Goal: Transaction & Acquisition: Book appointment/travel/reservation

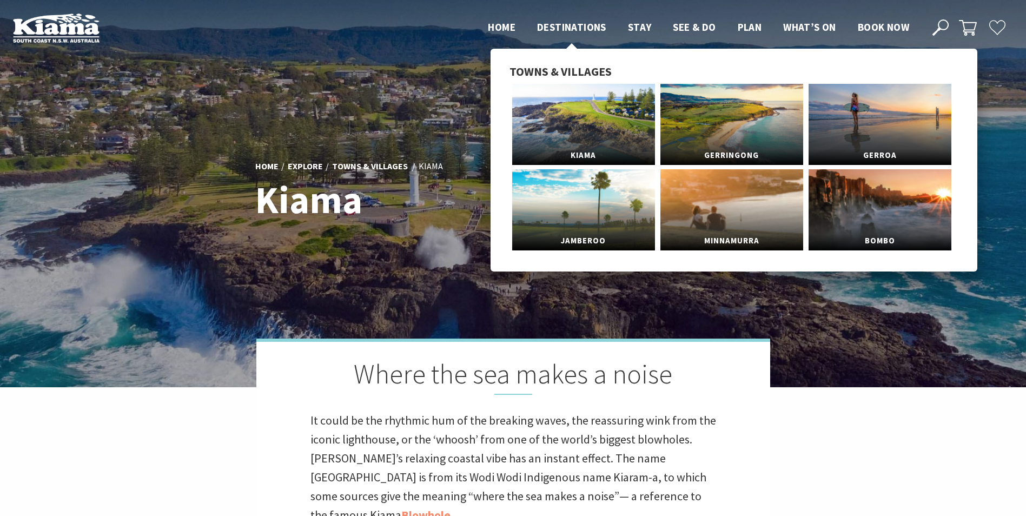
click at [597, 29] on span "Destinations" at bounding box center [571, 27] width 69 height 13
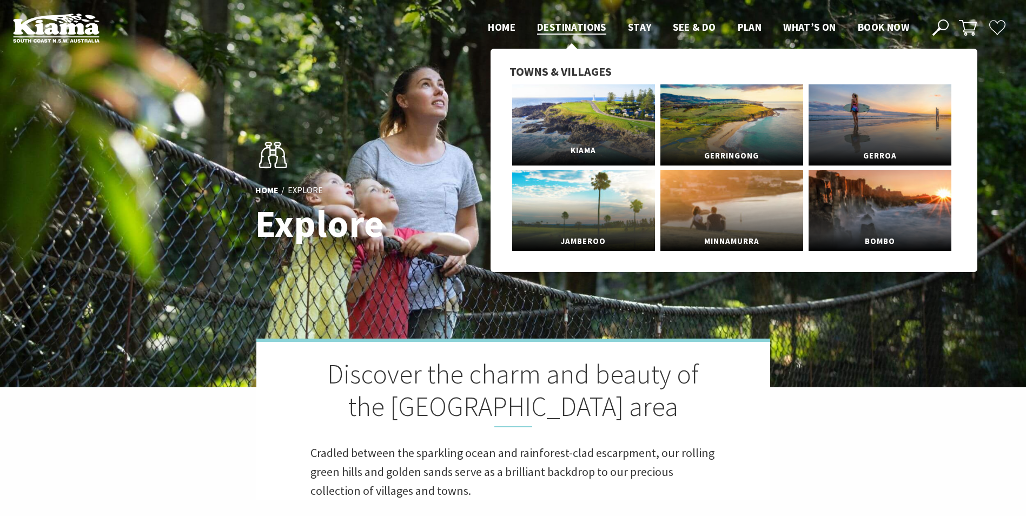
click at [599, 116] on link "Kiama" at bounding box center [583, 124] width 143 height 81
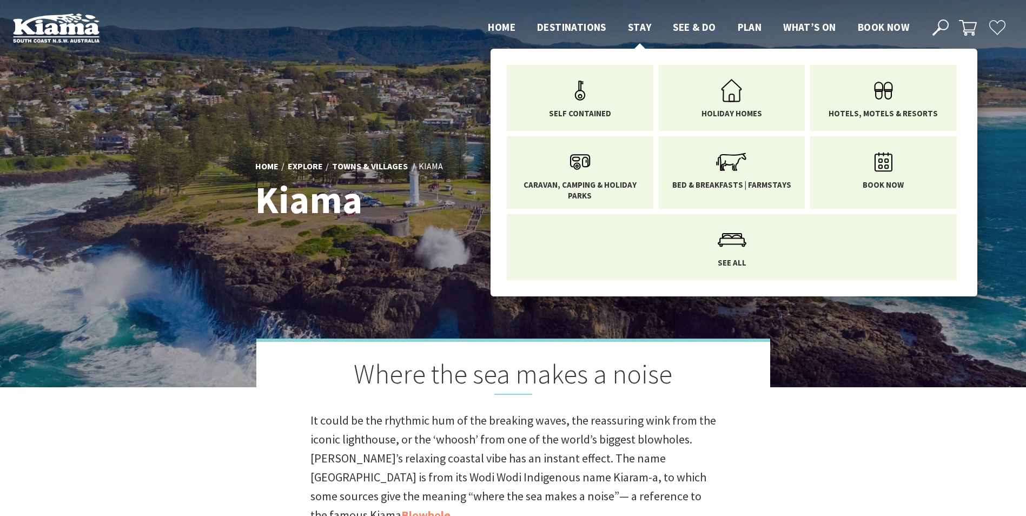
click at [641, 27] on span "Stay" at bounding box center [640, 27] width 24 height 13
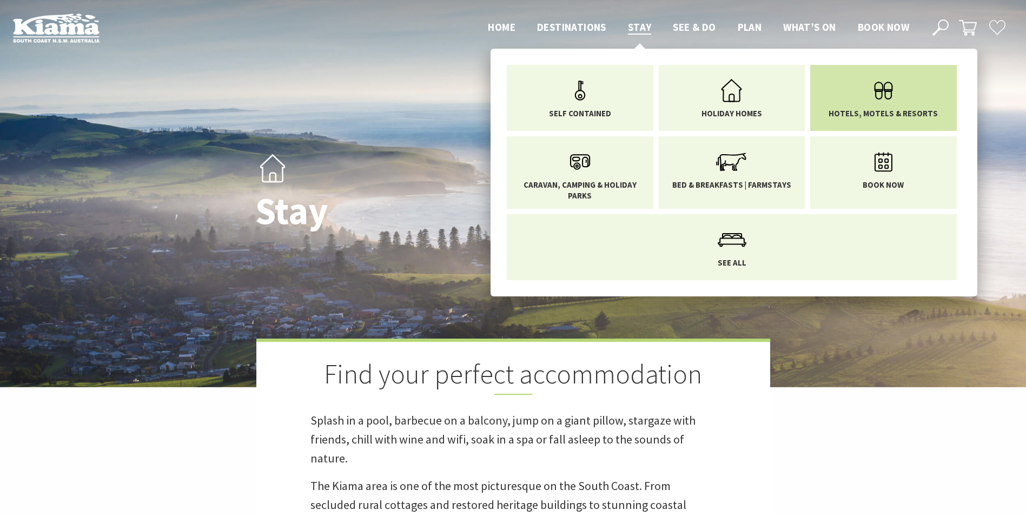
click at [861, 107] on link "Hotels, Motels & Resorts" at bounding box center [884, 95] width 130 height 45
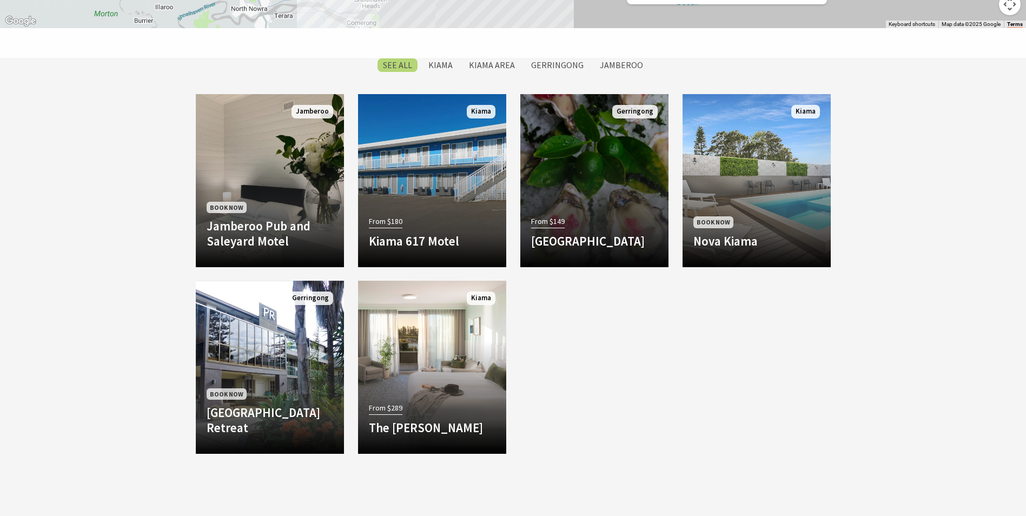
scroll to position [866, 0]
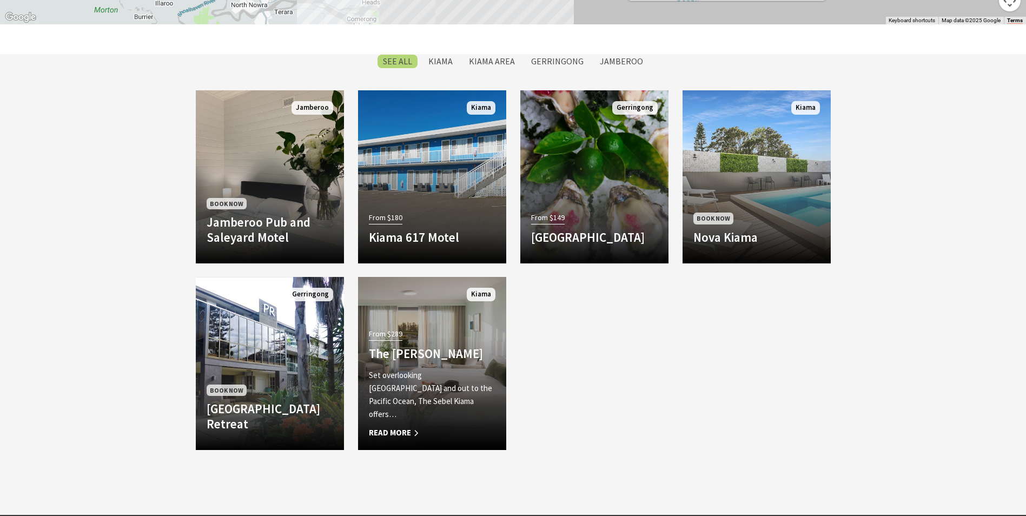
click at [458, 351] on div "From $289 The Sebel Kiama Set overlooking Kiama Harbour and out to the Pacific …" at bounding box center [432, 382] width 148 height 113
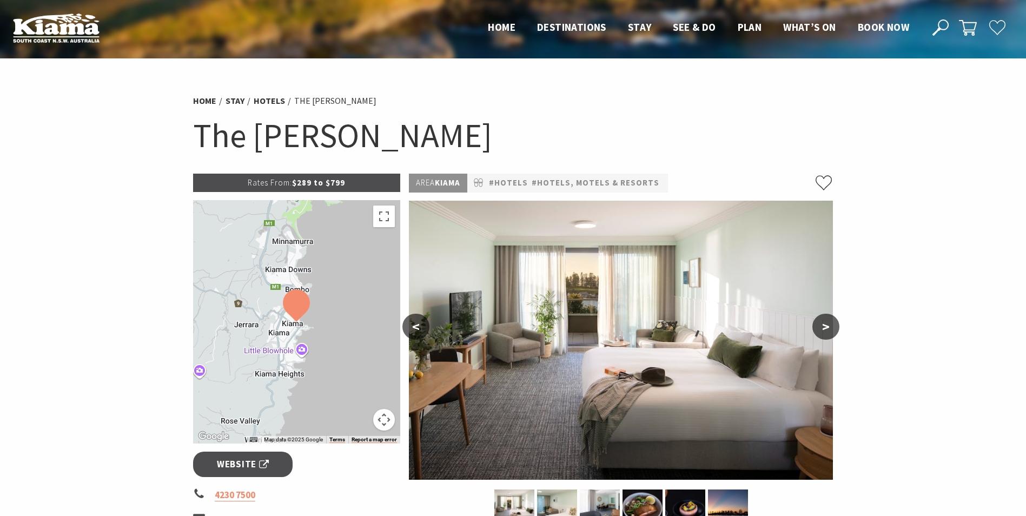
click at [825, 332] on button ">" at bounding box center [826, 327] width 27 height 26
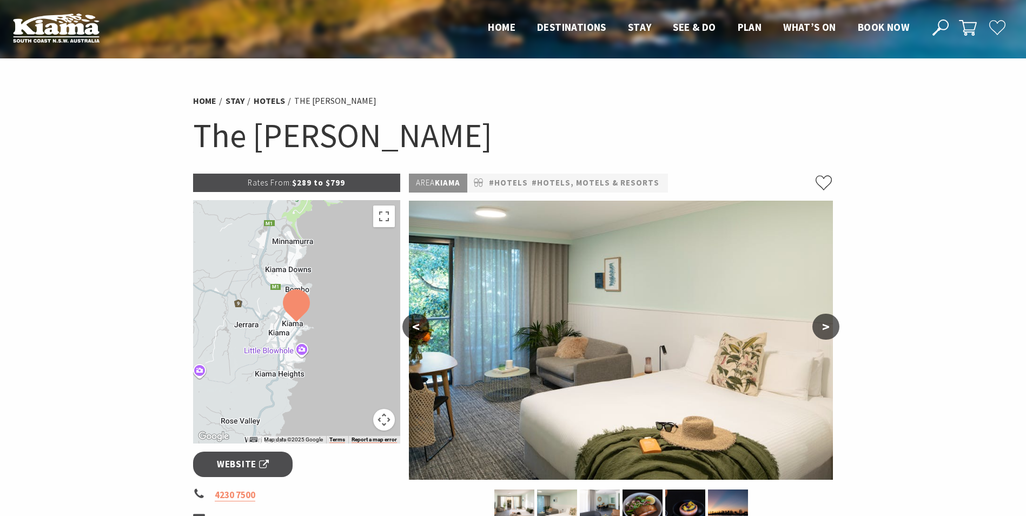
click at [825, 332] on button ">" at bounding box center [826, 327] width 27 height 26
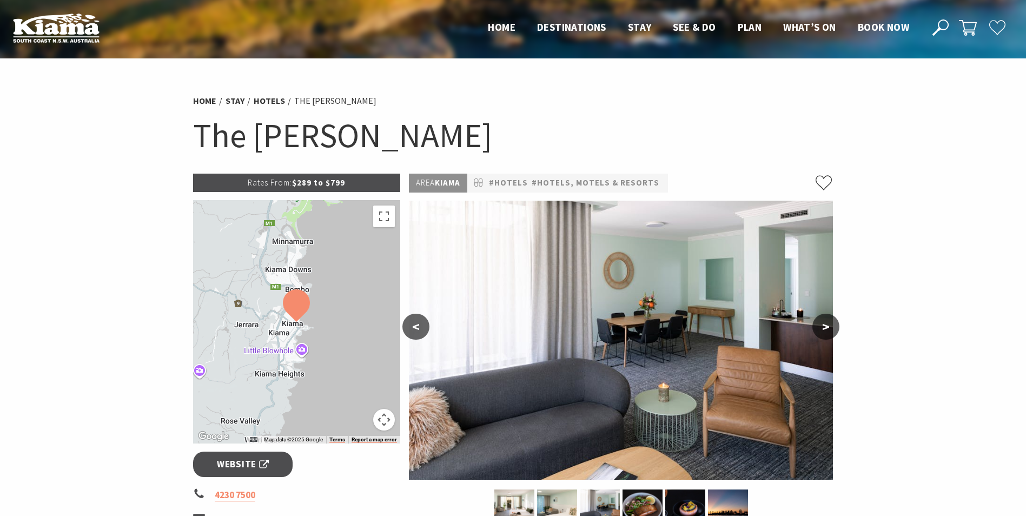
click at [825, 332] on button ">" at bounding box center [826, 327] width 27 height 26
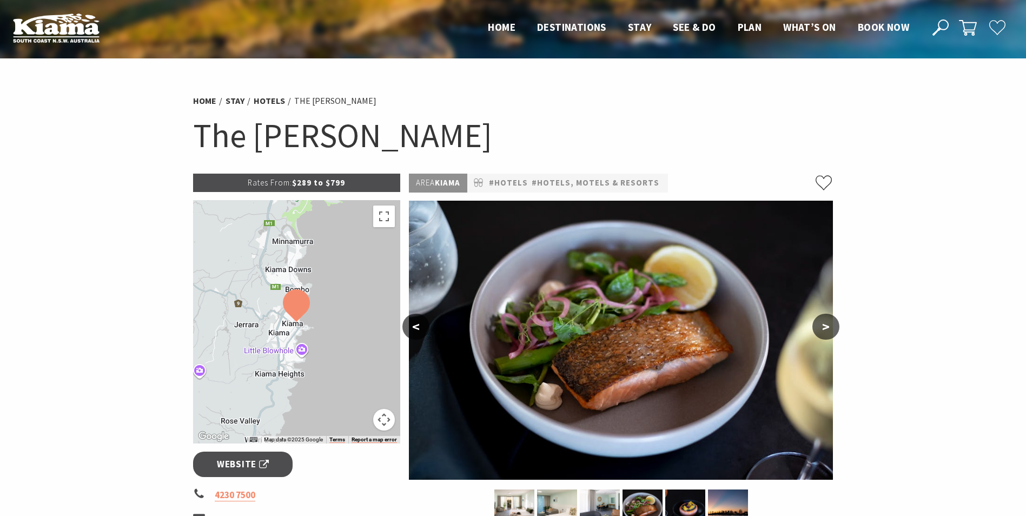
click at [825, 332] on button ">" at bounding box center [826, 327] width 27 height 26
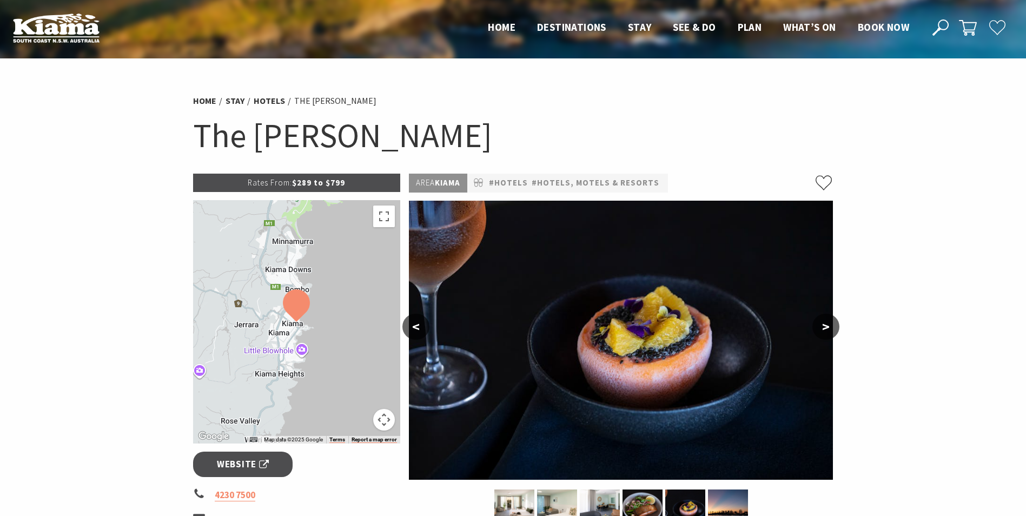
click at [824, 333] on button ">" at bounding box center [826, 327] width 27 height 26
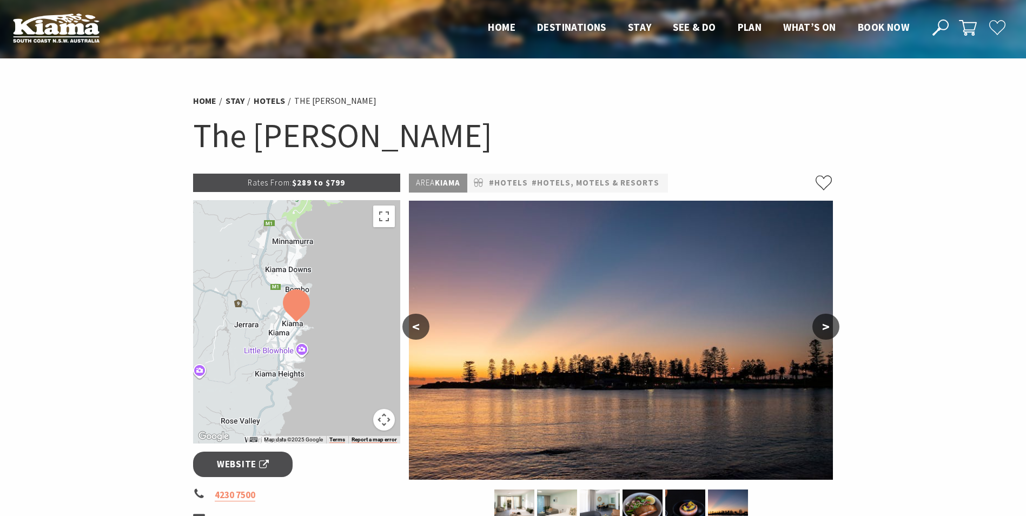
click at [824, 333] on button ">" at bounding box center [826, 327] width 27 height 26
click at [824, 332] on button ">" at bounding box center [826, 327] width 27 height 26
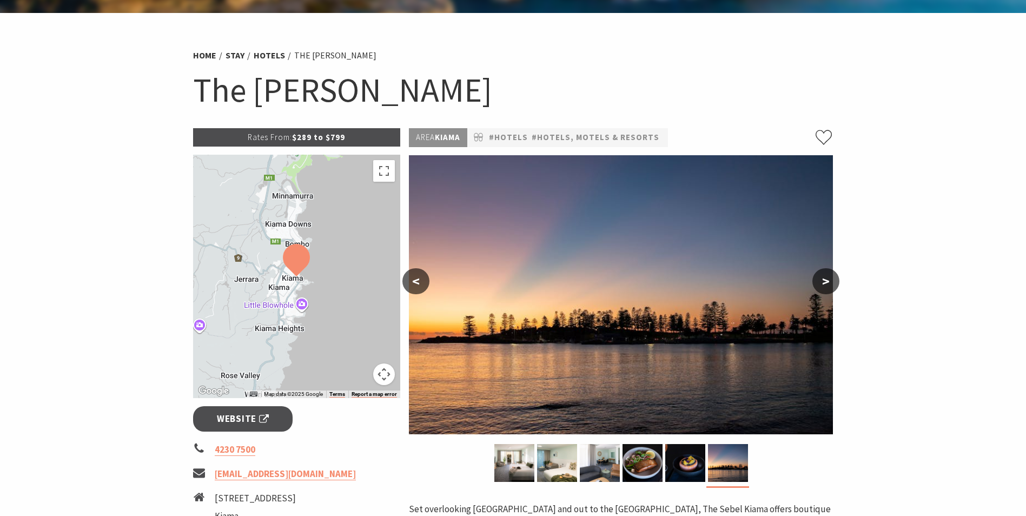
scroll to position [108, 0]
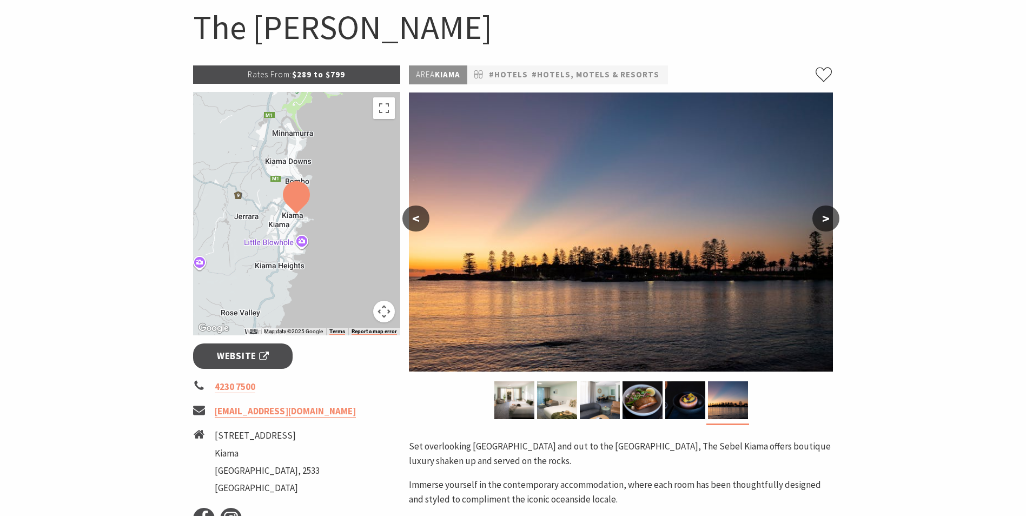
click at [822, 219] on button ">" at bounding box center [826, 219] width 27 height 26
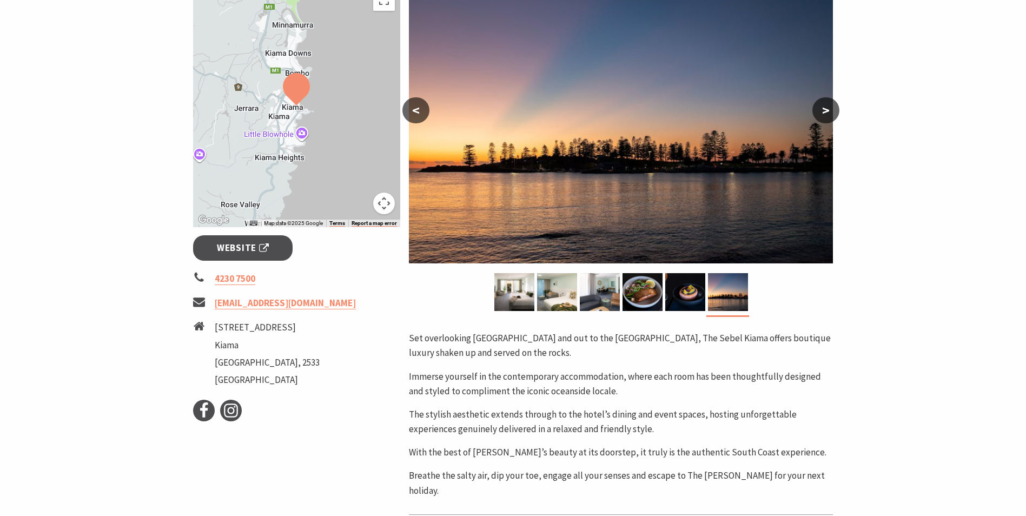
scroll to position [0, 0]
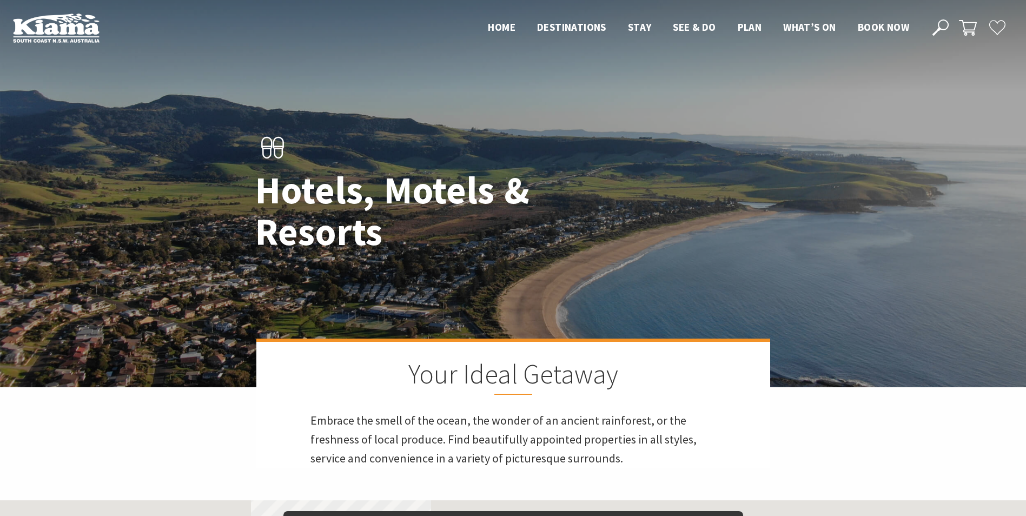
scroll to position [866, 0]
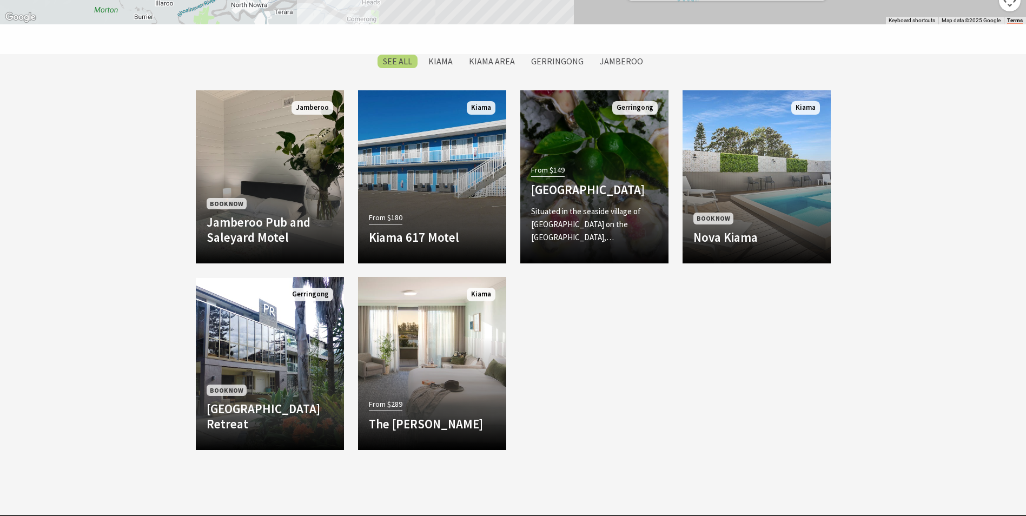
click at [595, 231] on p "Situated in the seaside village of [GEOGRAPHIC_DATA] on the [GEOGRAPHIC_DATA],…" at bounding box center [594, 224] width 127 height 39
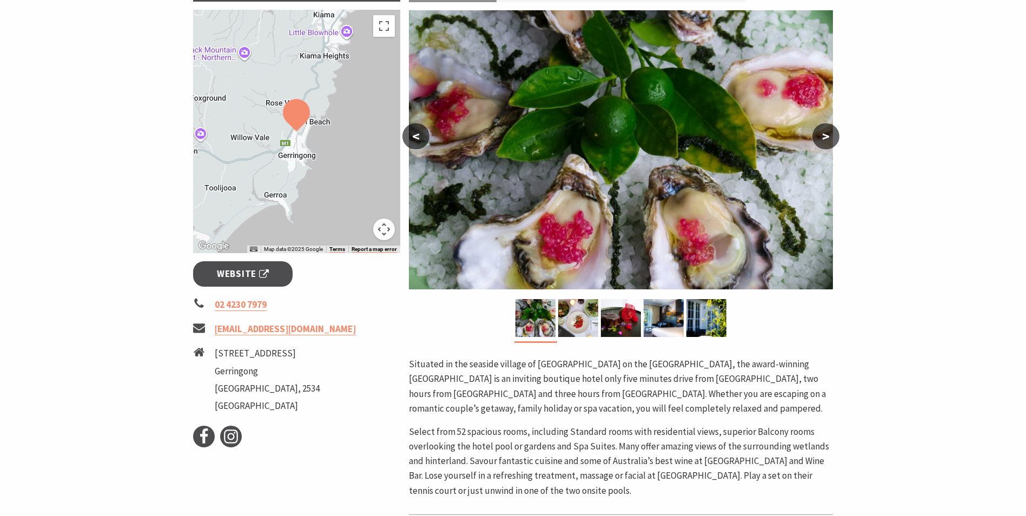
scroll to position [54, 0]
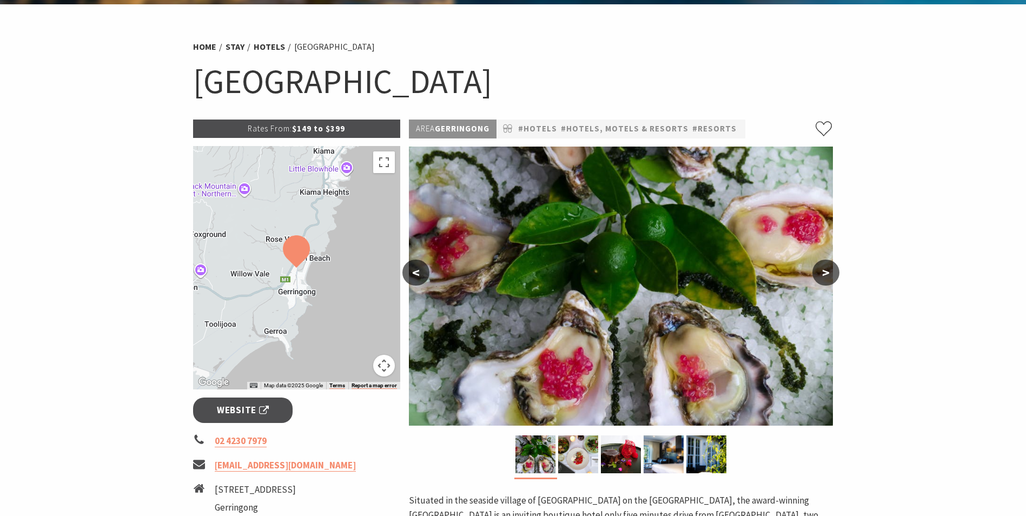
click at [818, 273] on button ">" at bounding box center [826, 273] width 27 height 26
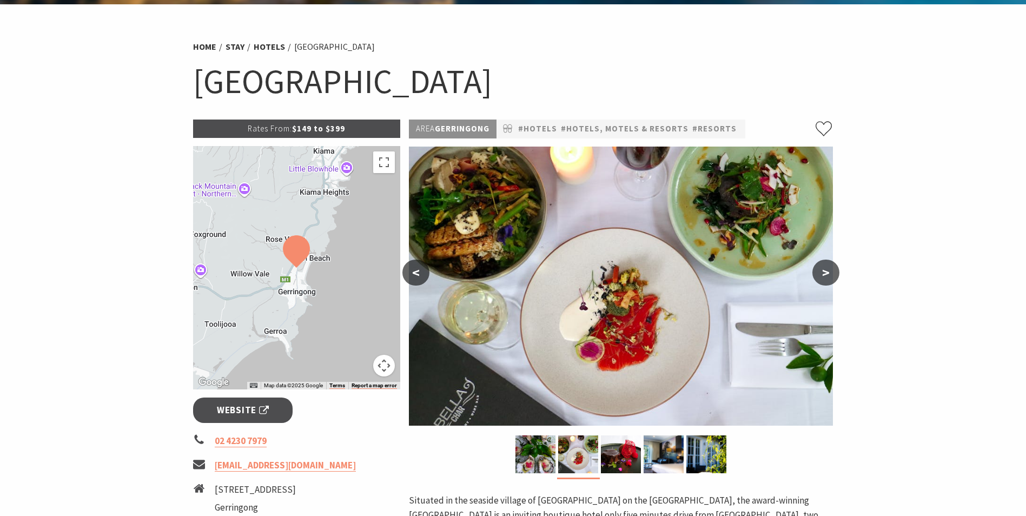
click at [406, 278] on button "<" at bounding box center [416, 273] width 27 height 26
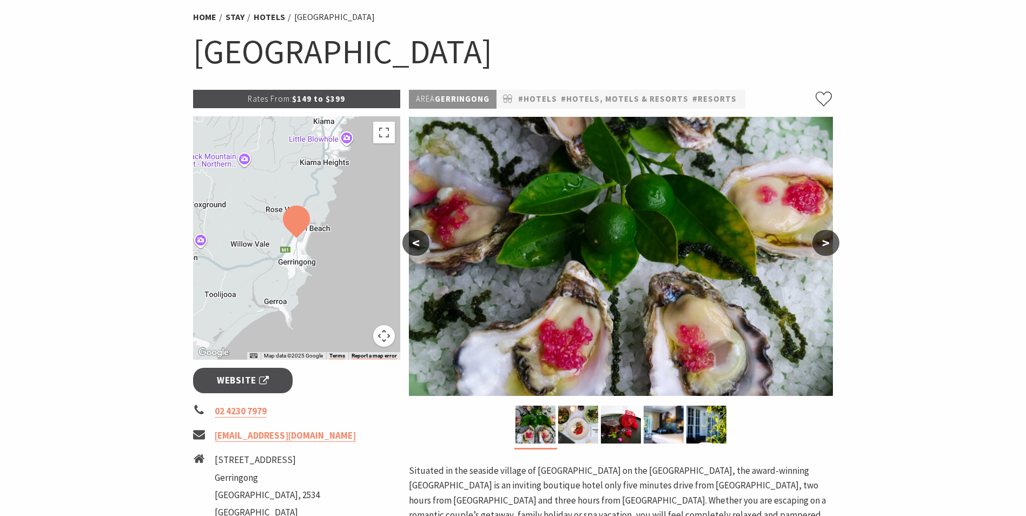
scroll to position [108, 0]
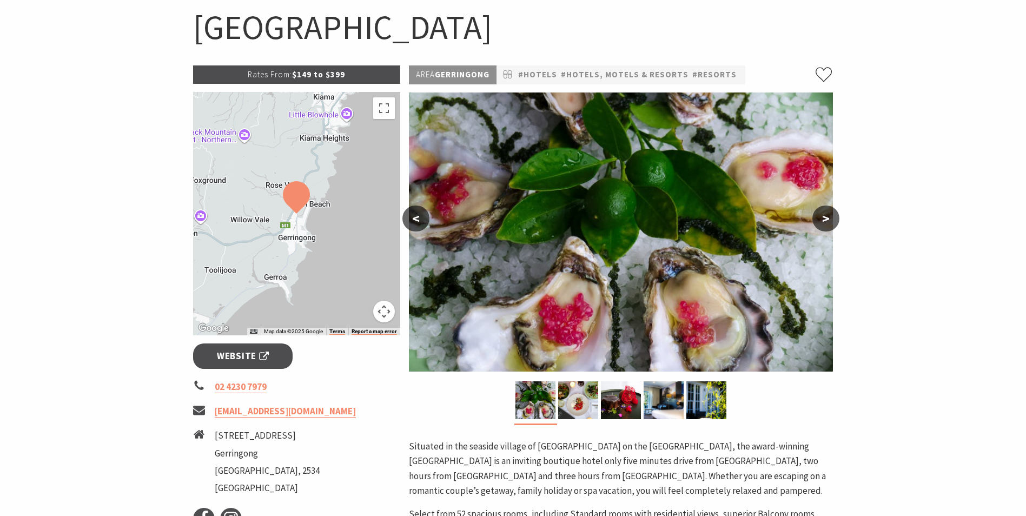
click at [823, 222] on button ">" at bounding box center [826, 219] width 27 height 26
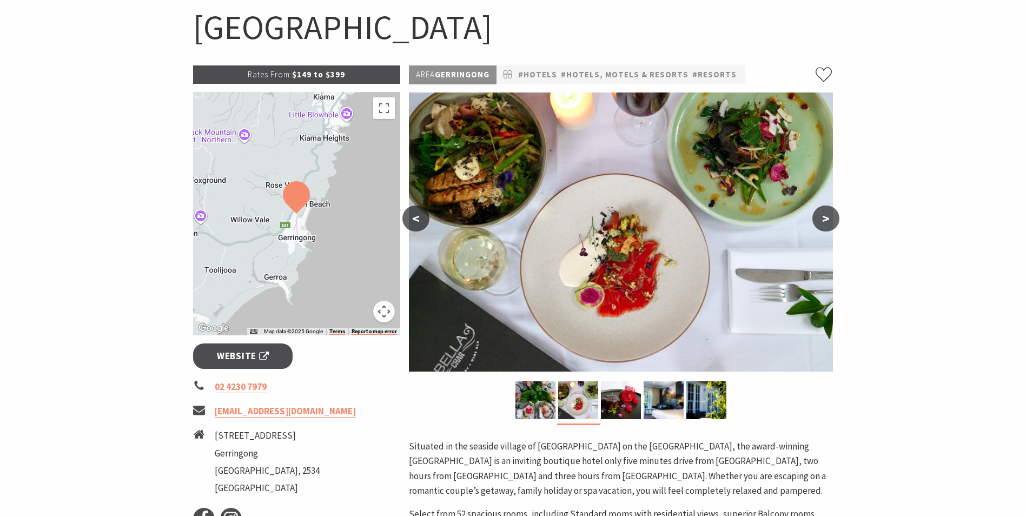
click at [823, 225] on button ">" at bounding box center [826, 219] width 27 height 26
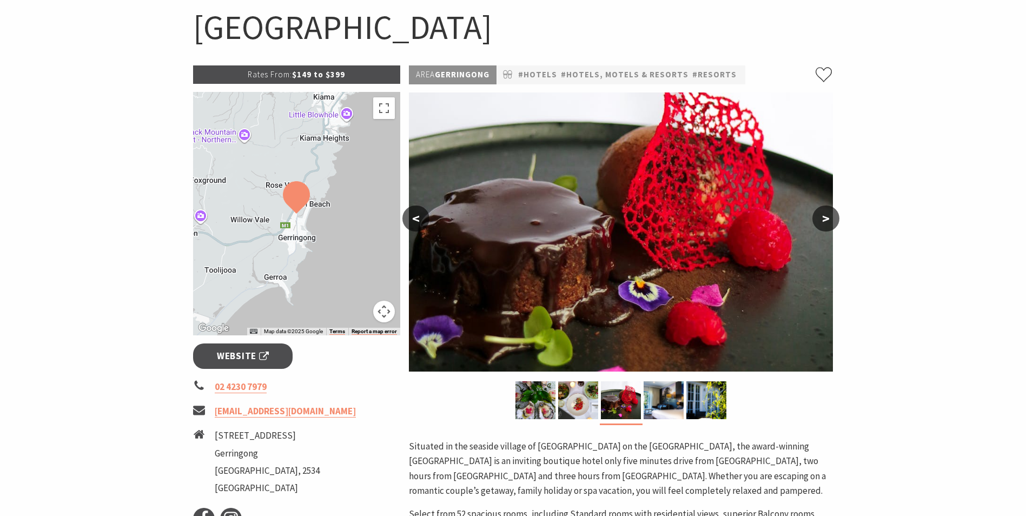
click at [823, 225] on button ">" at bounding box center [826, 219] width 27 height 26
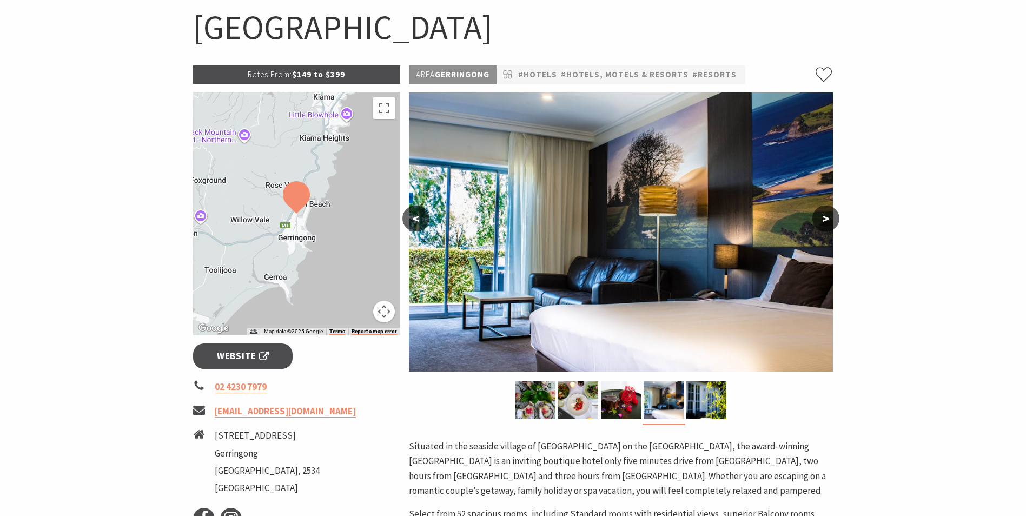
click at [823, 225] on button ">" at bounding box center [826, 219] width 27 height 26
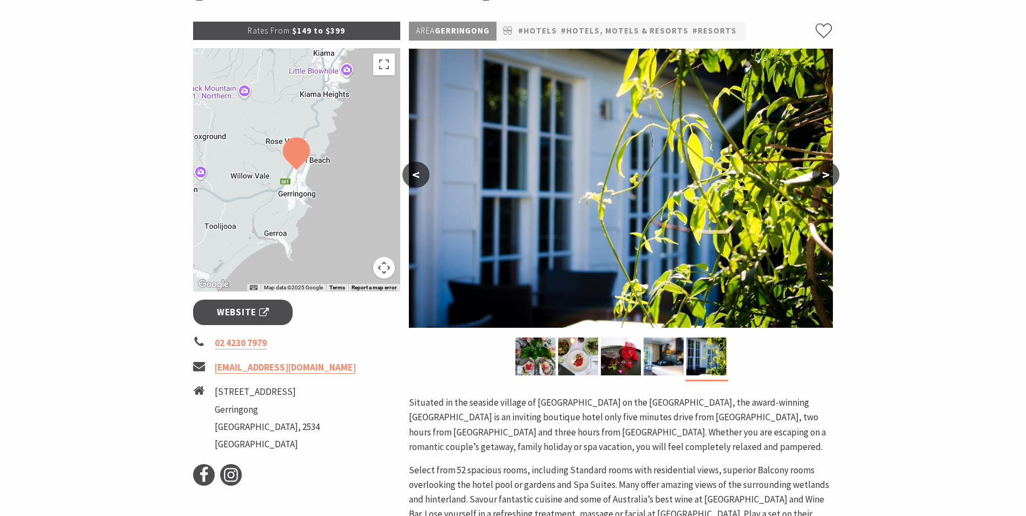
scroll to position [0, 0]
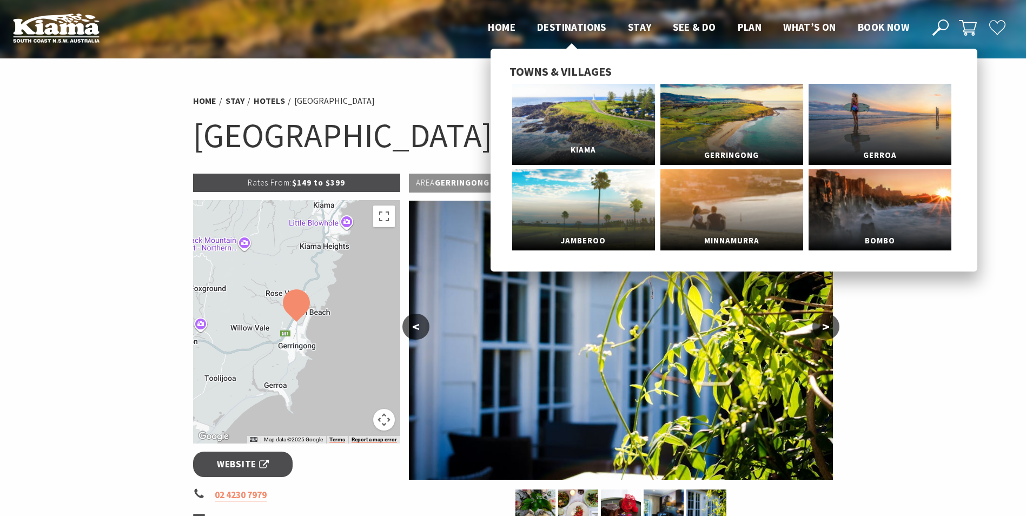
click at [567, 103] on link "Kiama" at bounding box center [583, 124] width 143 height 81
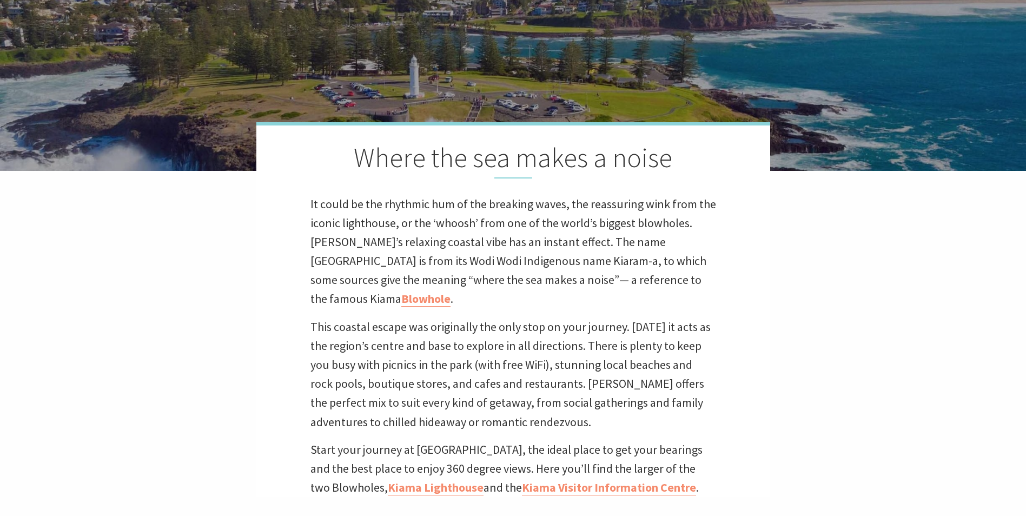
scroll to position [348, 1036]
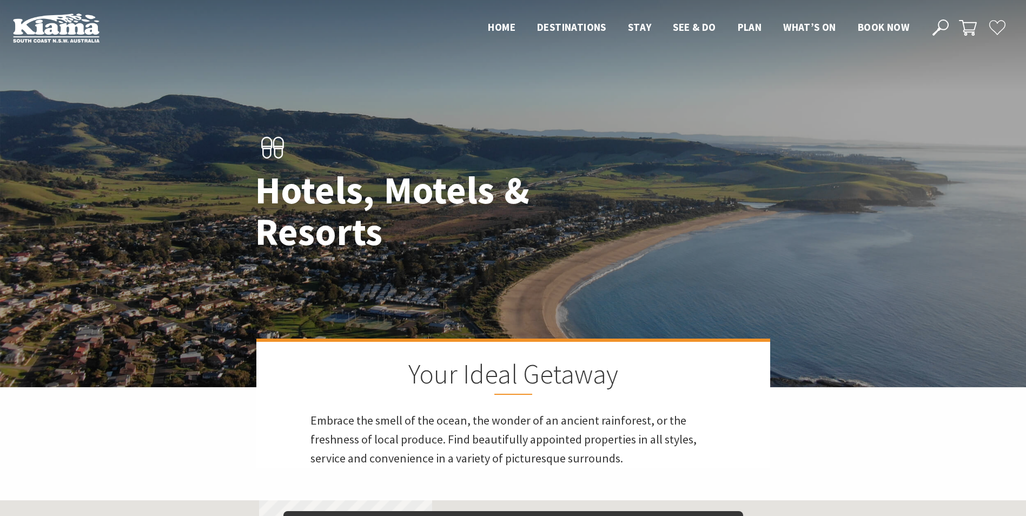
scroll to position [866, 0]
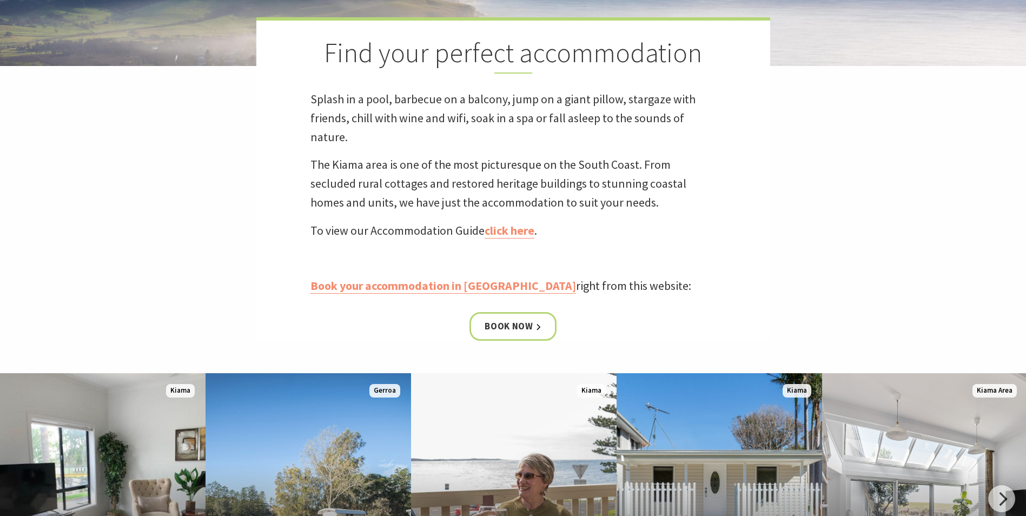
scroll to position [108, 0]
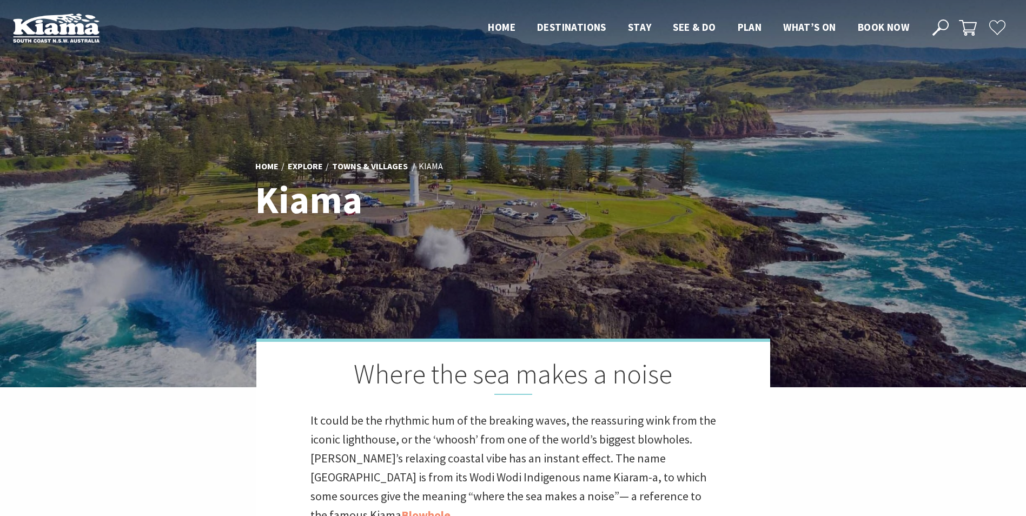
scroll to position [348, 1036]
